Goal: Information Seeking & Learning: Learn about a topic

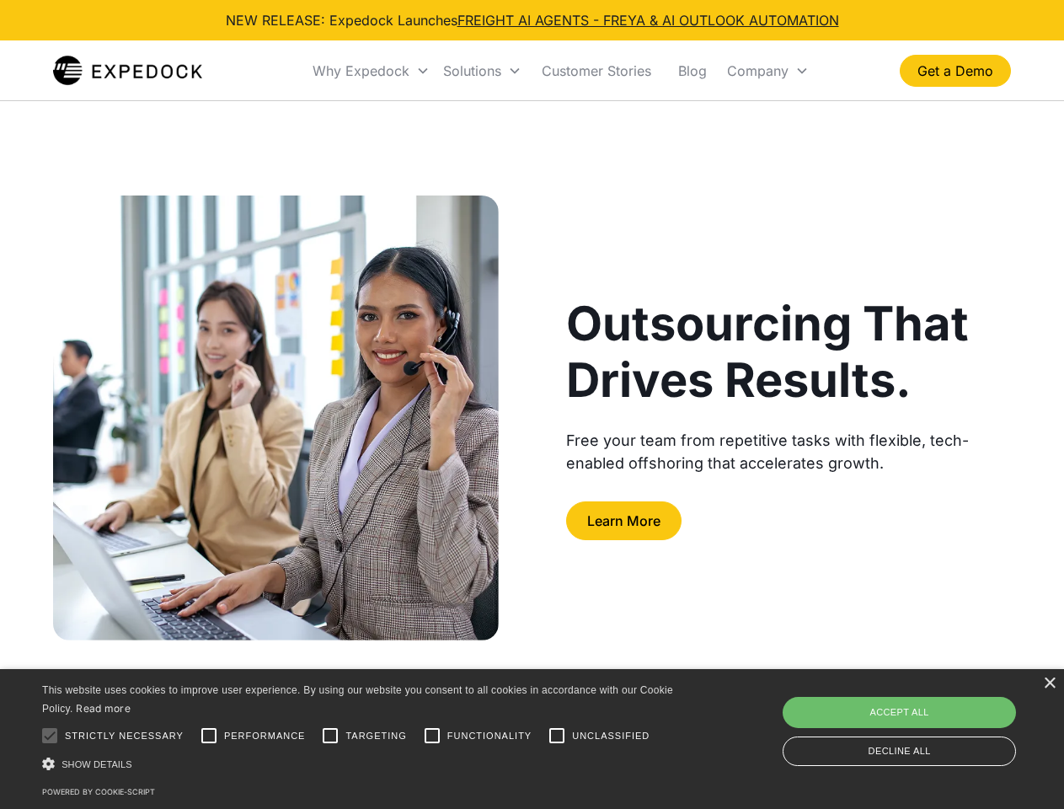
click at [372, 71] on div "Why Expedock" at bounding box center [361, 70] width 97 height 17
click at [482, 71] on div "Solutions" at bounding box center [472, 70] width 58 height 17
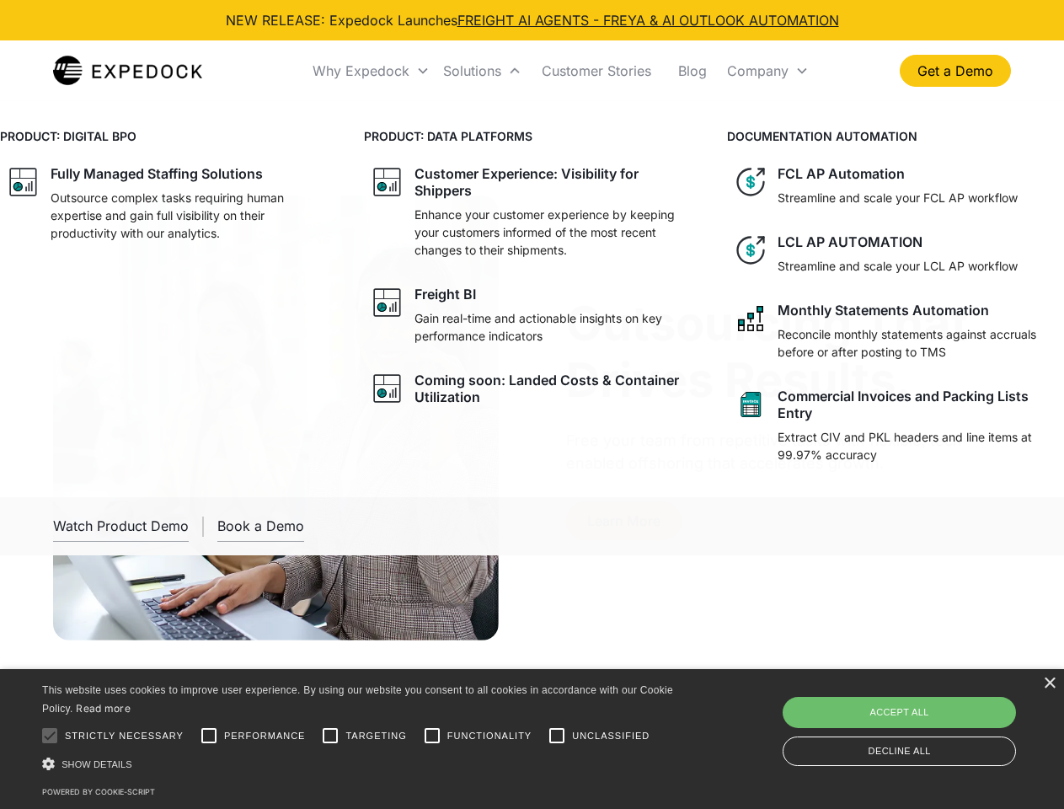
click at [768, 71] on div "Company" at bounding box center [758, 70] width 62 height 17
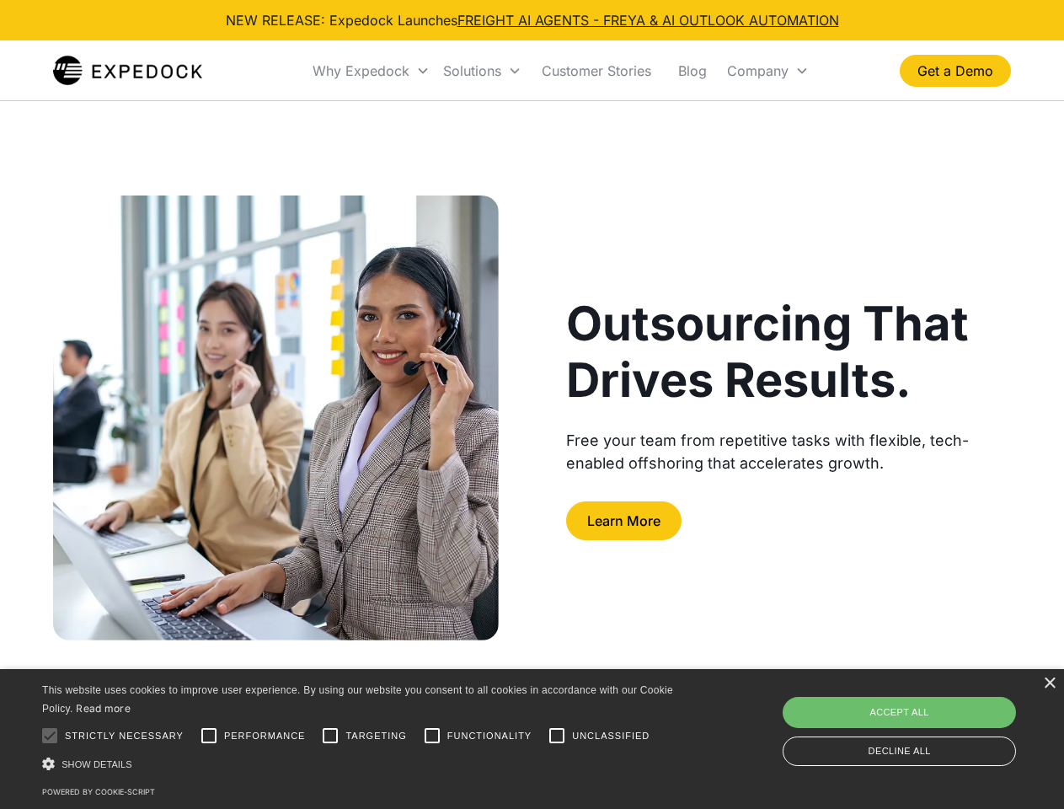
click at [50, 736] on div at bounding box center [50, 736] width 34 height 34
click at [209, 736] on input "Performance" at bounding box center [209, 736] width 34 height 34
checkbox input "true"
click at [330, 736] on input "Targeting" at bounding box center [330, 736] width 34 height 34
checkbox input "true"
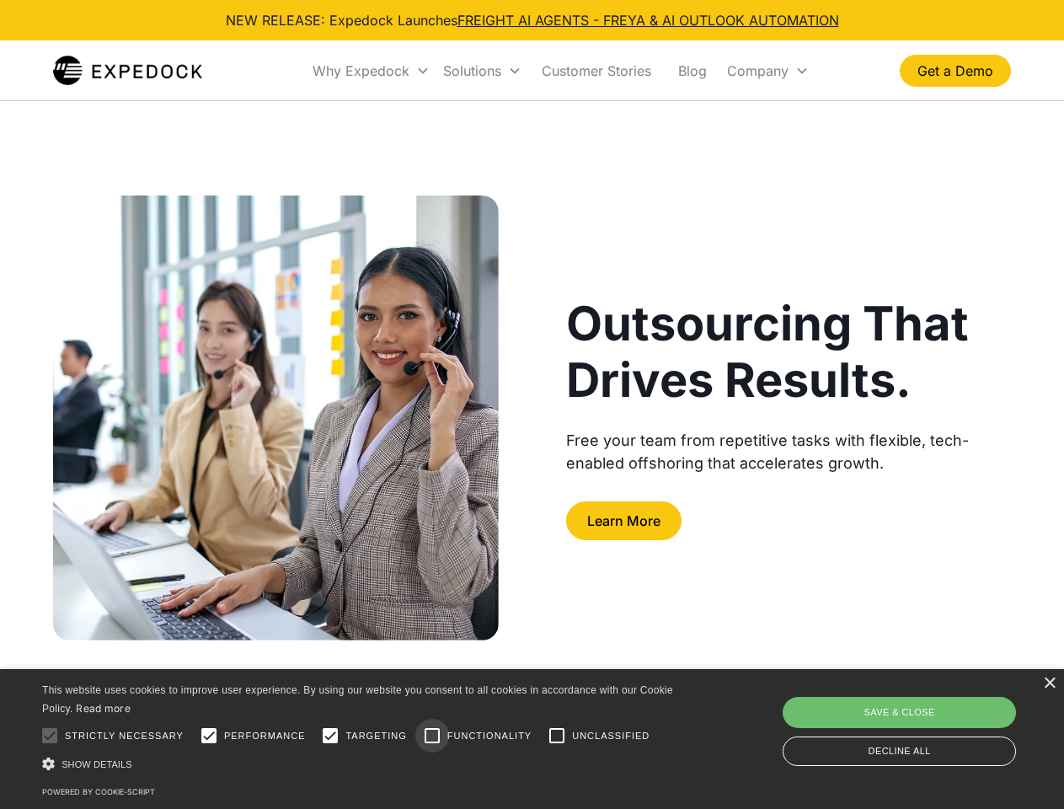
click at [432, 736] on input "Functionality" at bounding box center [432, 736] width 34 height 34
checkbox input "true"
click at [557, 736] on input "Unclassified" at bounding box center [557, 736] width 34 height 34
checkbox input "true"
click at [361, 764] on div "Show details Hide details" at bounding box center [360, 764] width 637 height 18
